Goal: Task Accomplishment & Management: Manage account settings

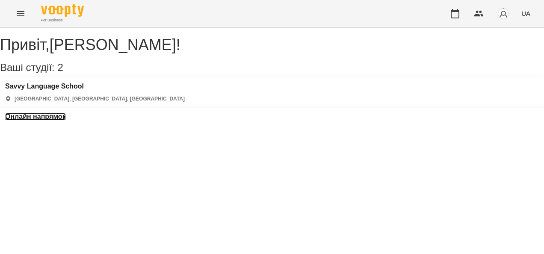
click at [66, 113] on h3 "Онлайн напрямок" at bounding box center [35, 117] width 61 height 8
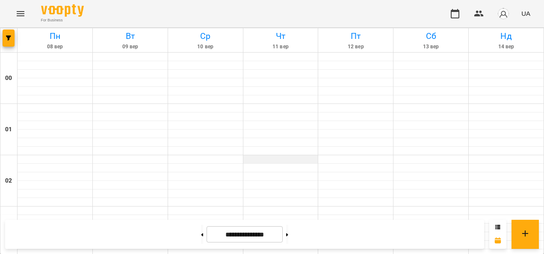
scroll to position [864, 0]
click at [288, 230] on button at bounding box center [287, 234] width 2 height 19
type input "**********"
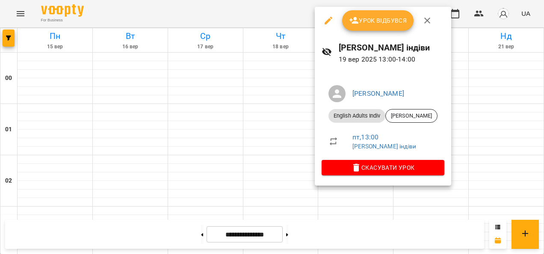
click at [365, 26] on button "Урок відбувся" at bounding box center [378, 20] width 72 height 21
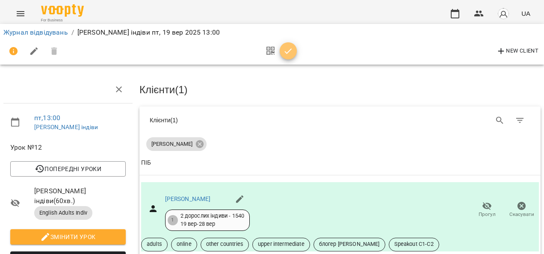
click at [294, 53] on span "button" at bounding box center [288, 51] width 17 height 10
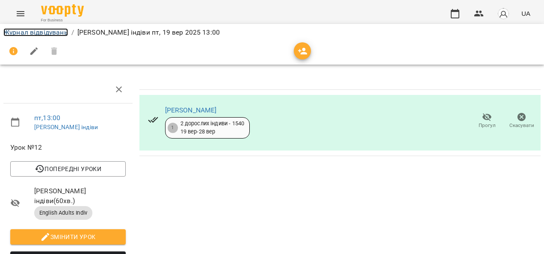
click at [61, 34] on link "Журнал відвідувань" at bounding box center [35, 32] width 65 height 8
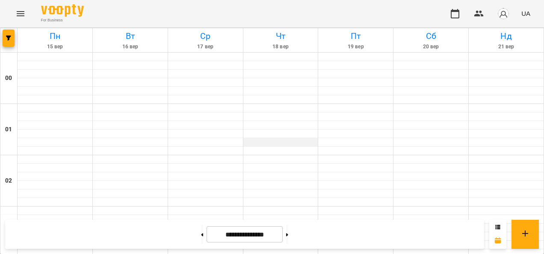
scroll to position [513, 0]
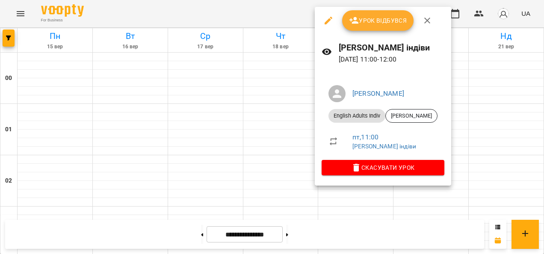
click at [372, 21] on span "Урок відбувся" at bounding box center [378, 20] width 58 height 10
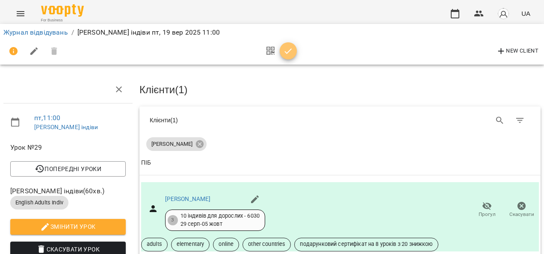
click at [290, 53] on icon "button" at bounding box center [288, 51] width 10 height 10
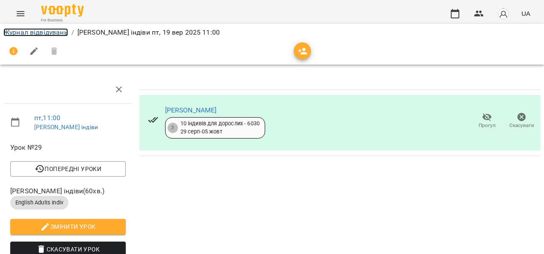
click at [61, 32] on link "Журнал відвідувань" at bounding box center [35, 32] width 65 height 8
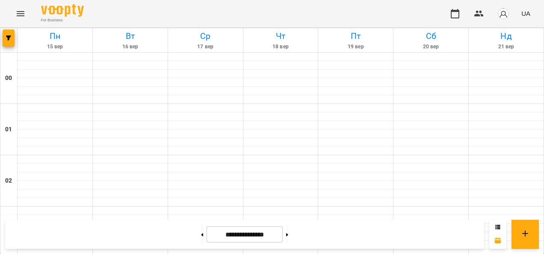
scroll to position [456, 0]
click at [201, 233] on button at bounding box center [202, 234] width 2 height 19
click at [288, 226] on button at bounding box center [287, 234] width 2 height 19
type input "**********"
